Goal: Check status

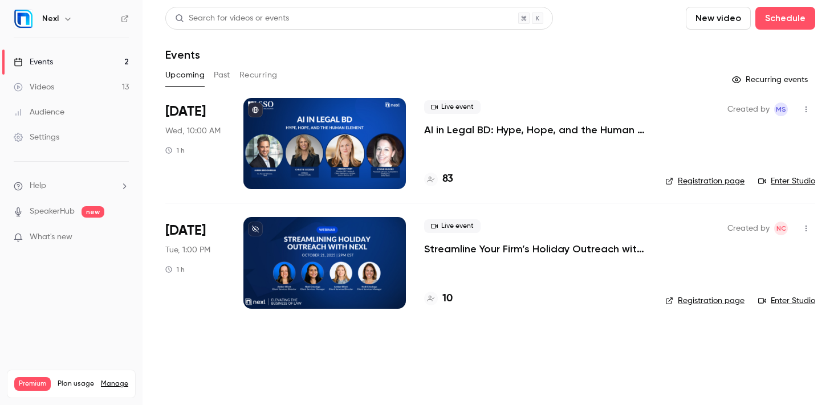
click at [554, 133] on p "AI in Legal BD: Hype, Hope, and the Human Element" at bounding box center [535, 130] width 223 height 14
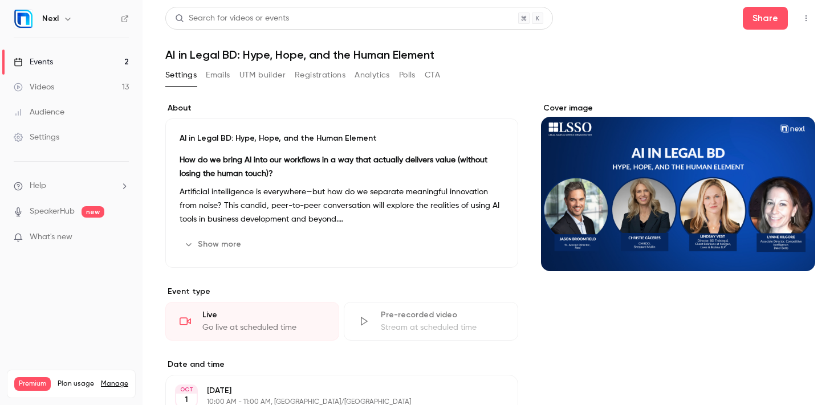
click at [322, 75] on button "Registrations" at bounding box center [320, 75] width 51 height 18
